Goal: Check status: Check status

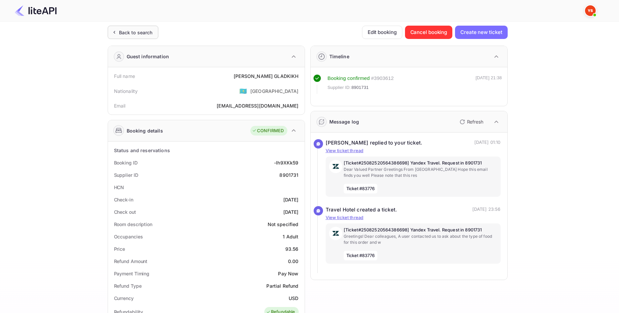
click at [121, 34] on div "Back to search" at bounding box center [136, 32] width 34 height 7
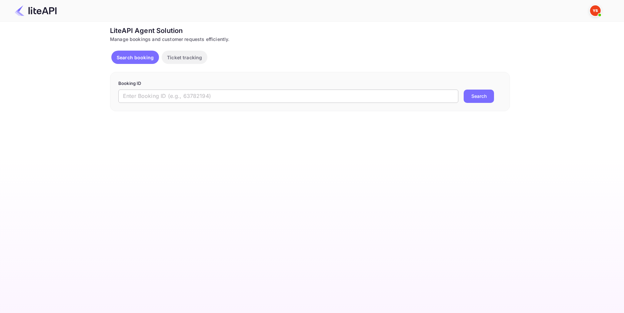
click at [238, 98] on input "text" at bounding box center [288, 96] width 340 height 13
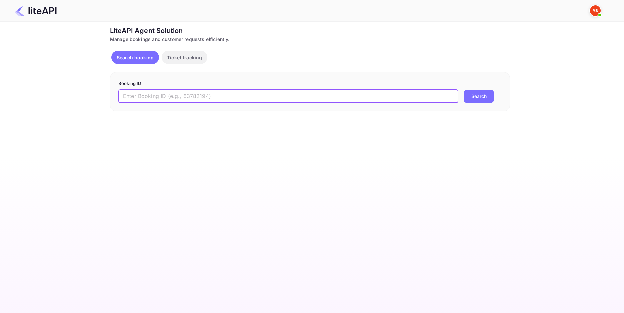
paste input "9175763"
type input "9175763"
click at [473, 100] on button "Search" at bounding box center [478, 96] width 30 height 13
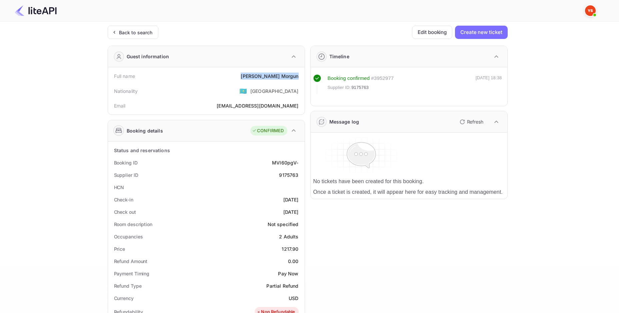
drag, startPoint x: 278, startPoint y: 76, endPoint x: 297, endPoint y: 76, distance: 19.3
click at [297, 76] on div "Full name [PERSON_NAME]" at bounding box center [206, 76] width 191 height 12
click at [298, 76] on div "Full name [PERSON_NAME]" at bounding box center [206, 76] width 191 height 12
drag, startPoint x: 301, startPoint y: 77, endPoint x: 255, endPoint y: 77, distance: 46.6
click at [255, 77] on div "Full name [PERSON_NAME]" at bounding box center [206, 76] width 191 height 12
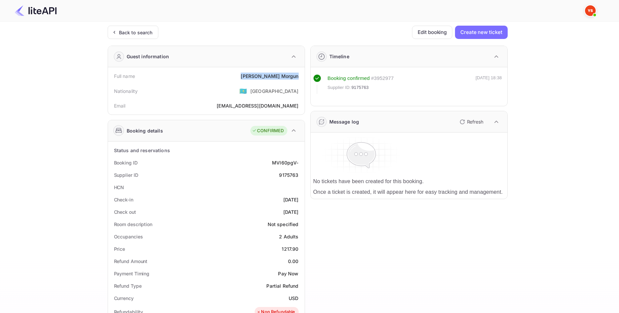
copy div "[PERSON_NAME]"
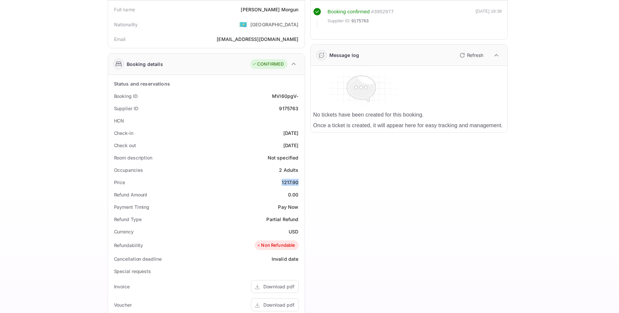
drag, startPoint x: 280, startPoint y: 183, endPoint x: 296, endPoint y: 182, distance: 16.7
click at [297, 183] on div "Price 1217.90" at bounding box center [206, 182] width 191 height 12
copy div "1217.90"
drag, startPoint x: 290, startPoint y: 231, endPoint x: 302, endPoint y: 231, distance: 11.7
click at [302, 231] on div "Status and reservations Booking ID MVl60pgV- Supplier ID 9175763 HCN Check-in […" at bounding box center [206, 258] width 197 height 367
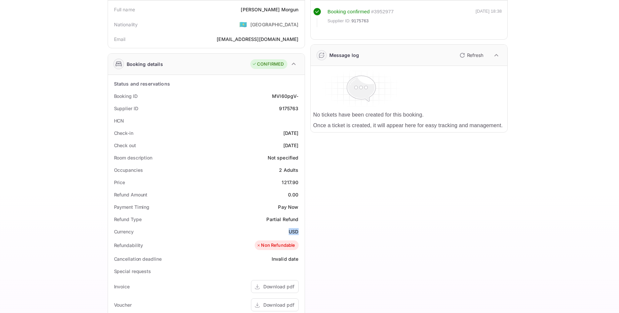
copy div "USD"
